Goal: Information Seeking & Learning: Learn about a topic

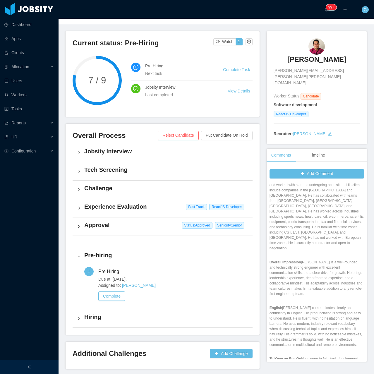
scroll to position [518, 0]
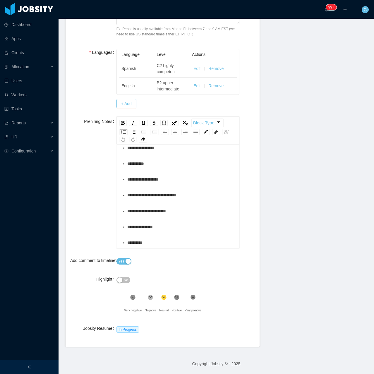
scroll to position [343, 0]
click at [177, 212] on div "**********" at bounding box center [181, 211] width 108 height 12
click at [183, 213] on div "**********" at bounding box center [181, 211] width 108 height 12
click at [177, 229] on div "**********" at bounding box center [181, 227] width 108 height 12
click at [207, 193] on div "**********" at bounding box center [181, 195] width 108 height 12
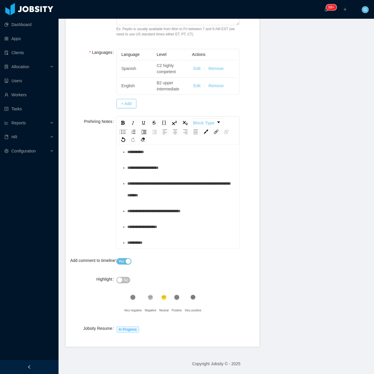
scroll to position [355, 0]
click at [178, 241] on div "**********" at bounding box center [181, 243] width 108 height 12
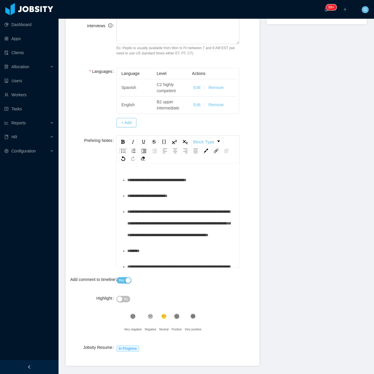
scroll to position [0, 0]
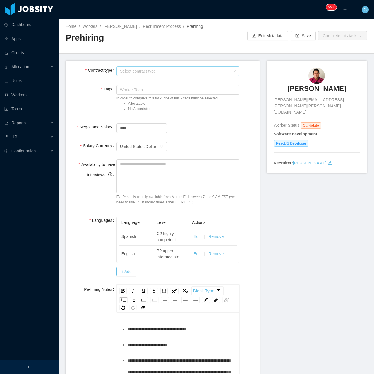
click at [127, 71] on div "Select contract type" at bounding box center [174, 71] width 109 height 6
click at [132, 103] on li "USA" at bounding box center [176, 101] width 121 height 9
click at [102, 87] on label "Tags" at bounding box center [108, 89] width 15 height 5
click at [136, 90] on div "Worker Tags" at bounding box center [176, 90] width 113 height 6
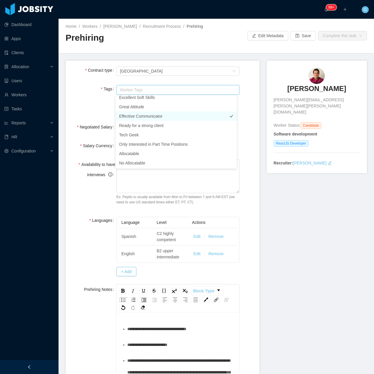
scroll to position [126, 0]
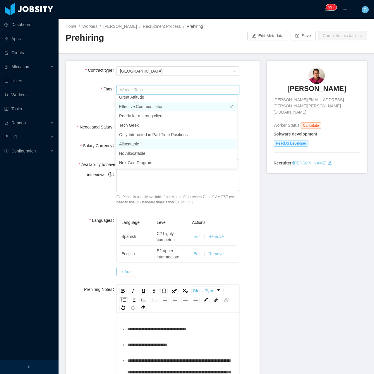
click at [127, 144] on li "Allocatable" at bounding box center [176, 143] width 121 height 9
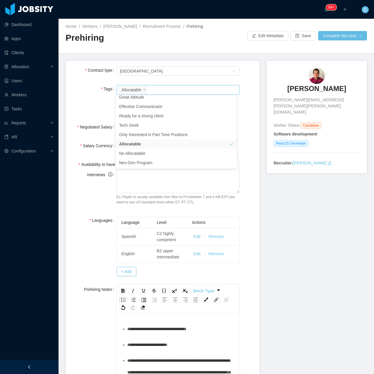
click at [101, 139] on form "**********" at bounding box center [163, 288] width 194 height 454
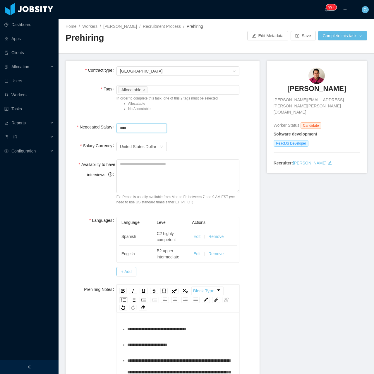
drag, startPoint x: 135, startPoint y: 128, endPoint x: 260, endPoint y: 145, distance: 126.6
click at [81, 127] on div "Negotiated Salary ****" at bounding box center [162, 128] width 185 height 12
type input "*******"
click at [184, 171] on textarea "Availability to have interviews" at bounding box center [177, 176] width 123 height 34
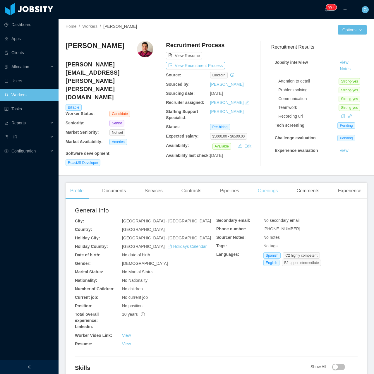
click at [272, 182] on div "Openings" at bounding box center [268, 190] width 30 height 16
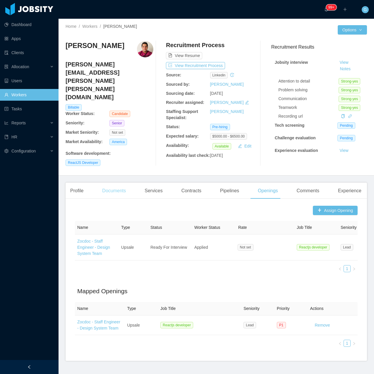
click at [107, 187] on div "Documents" at bounding box center [113, 190] width 33 height 16
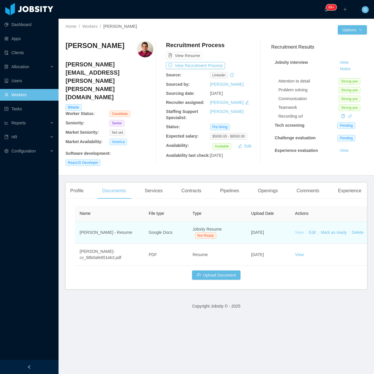
click at [297, 230] on link "View" at bounding box center [299, 232] width 9 height 5
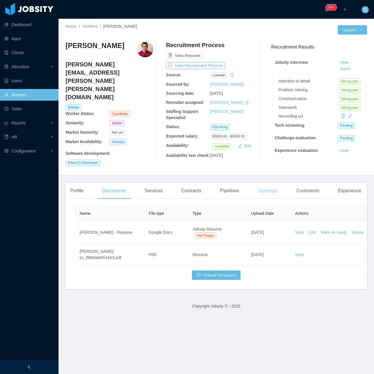
click at [269, 182] on div "Openings" at bounding box center [268, 190] width 30 height 16
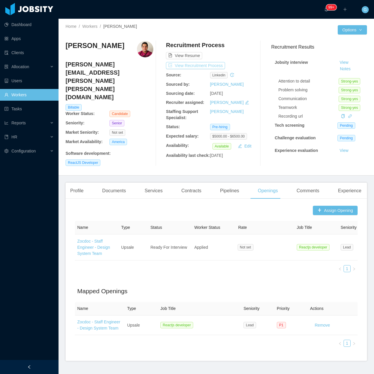
click at [207, 68] on button "View Recruitment Process" at bounding box center [195, 65] width 59 height 7
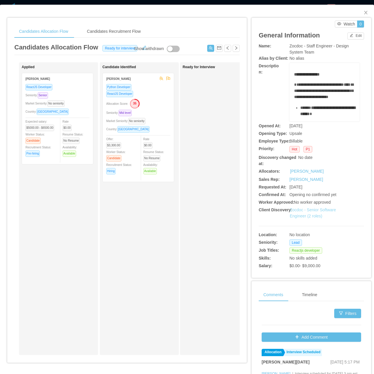
click at [305, 215] on link "Zocdoc - Senior Software Engineer (2 roles)" at bounding box center [313, 212] width 46 height 11
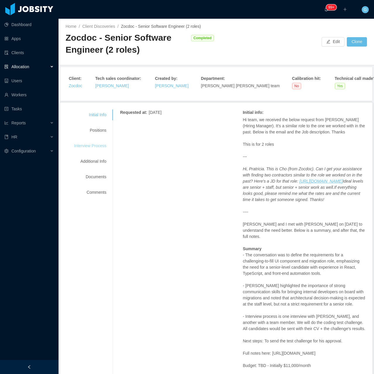
click at [101, 143] on div "Interview Process" at bounding box center [90, 145] width 46 height 11
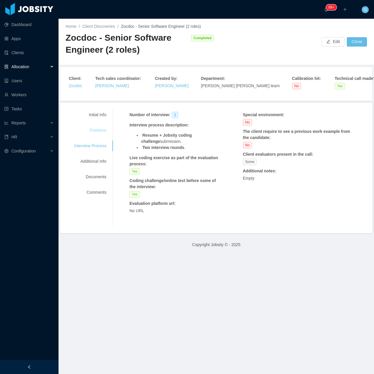
click at [100, 135] on div "Positions" at bounding box center [90, 130] width 46 height 11
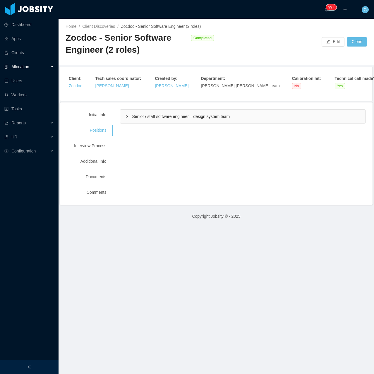
click at [161, 123] on div "Senior / staff software engineer – design system team" at bounding box center [242, 116] width 245 height 13
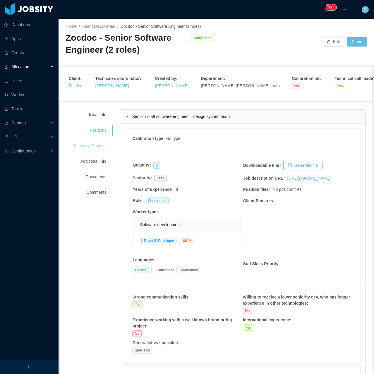
click at [101, 151] on div "Interview Process" at bounding box center [90, 145] width 46 height 11
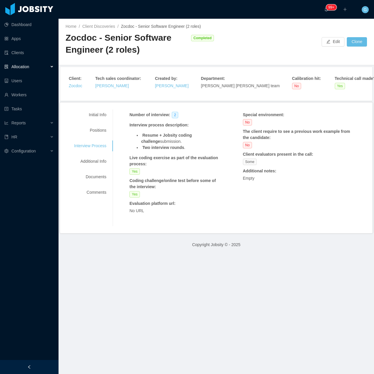
drag, startPoint x: 198, startPoint y: 149, endPoint x: 135, endPoint y: 126, distance: 67.1
click at [136, 125] on div "Interview process description : Resume + Jobsity coding challenge submission. T…" at bounding box center [176, 136] width 94 height 29
click at [128, 134] on div "Number of interview : 2 Interview process description : Resume + Jobsity coding…" at bounding box center [242, 167] width 245 height 117
drag, startPoint x: 189, startPoint y: 149, endPoint x: 125, endPoint y: 132, distance: 66.4
click at [125, 132] on div "Number of interview : 2 Interview process description : Resume + Jobsity coding…" at bounding box center [242, 167] width 245 height 117
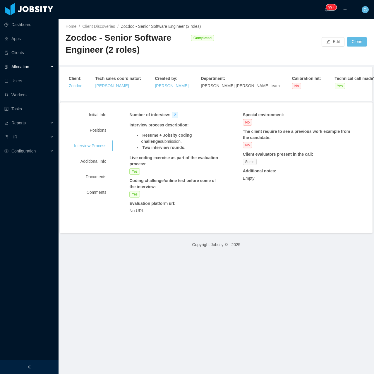
click at [185, 139] on li "Resume + Jobsity coding challenge submission." at bounding box center [182, 138] width 83 height 12
click at [143, 152] on div "Number of interview : 2 Interview process description : Resume + Jobsity coding…" at bounding box center [176, 164] width 94 height 105
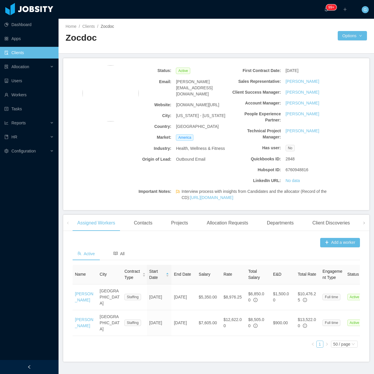
click at [188, 102] on span "[DOMAIN_NAME][URL]" at bounding box center [197, 105] width 43 height 6
copy span "[DOMAIN_NAME][URL]"
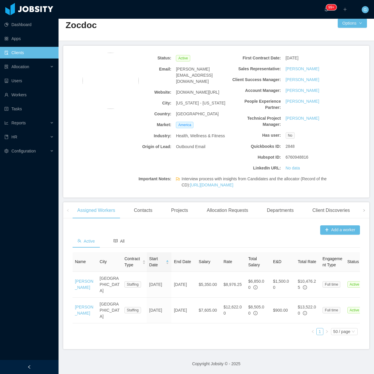
scroll to position [17, 0]
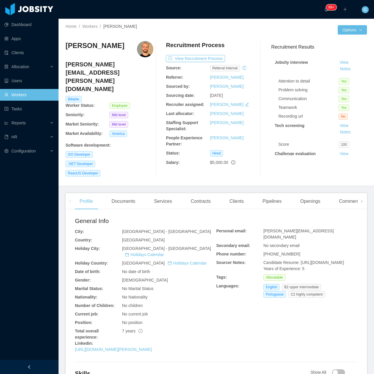
click at [83, 64] on h4 "[PERSON_NAME][EMAIL_ADDRESS][PERSON_NAME][DOMAIN_NAME]" at bounding box center [110, 76] width 88 height 33
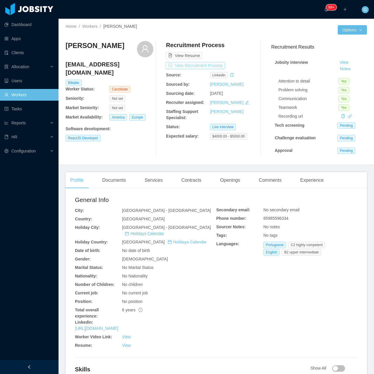
scroll to position [10, 0]
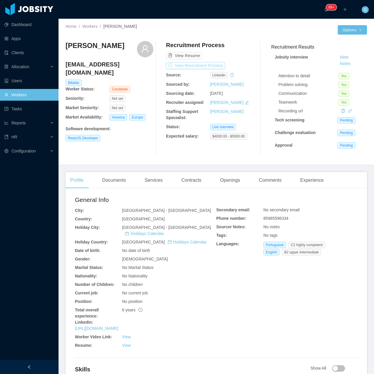
click at [199, 66] on button "View Recruitment Process" at bounding box center [195, 65] width 59 height 7
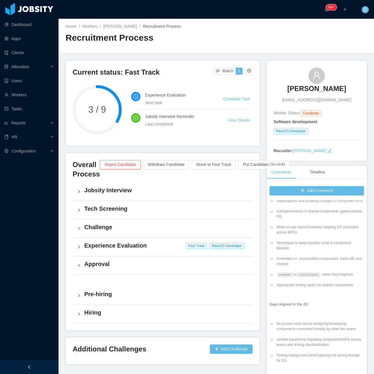
scroll to position [117, 0]
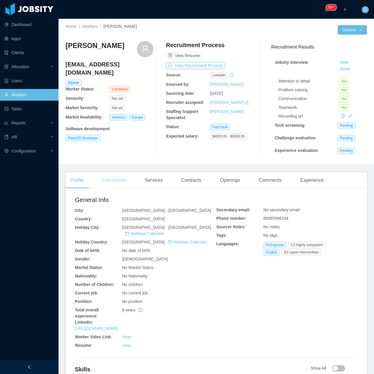
click at [112, 178] on div "Documents" at bounding box center [113, 180] width 33 height 16
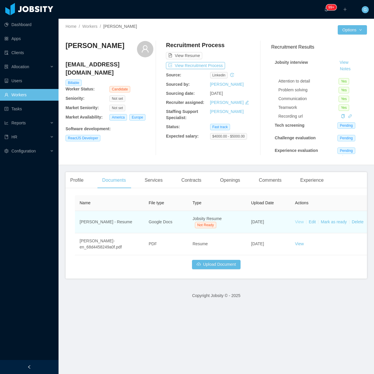
click at [300, 223] on link "View" at bounding box center [299, 221] width 9 height 5
